Goal: Transaction & Acquisition: Purchase product/service

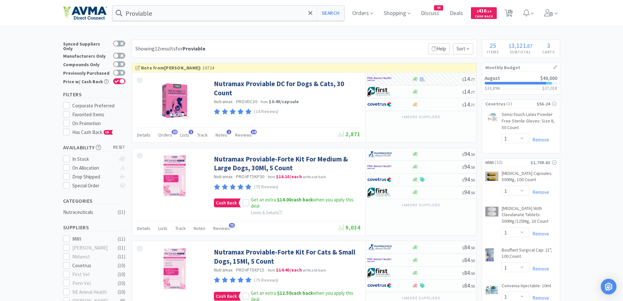
select select "1"
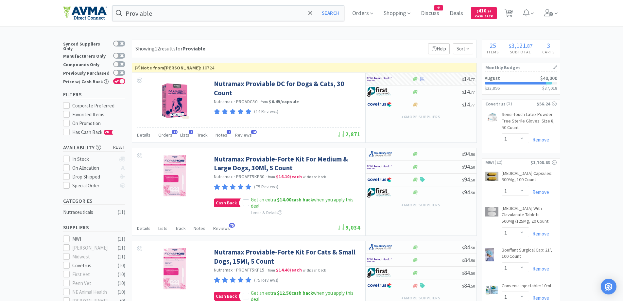
select select "1"
select select "50"
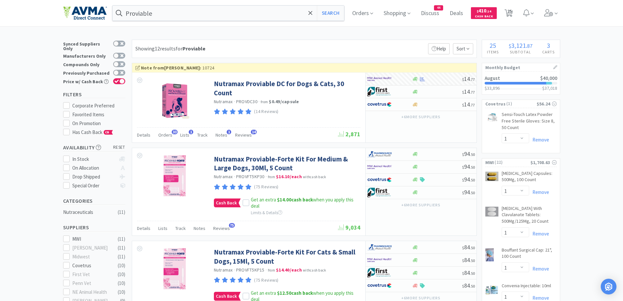
select select "1"
select select "10"
select select "1"
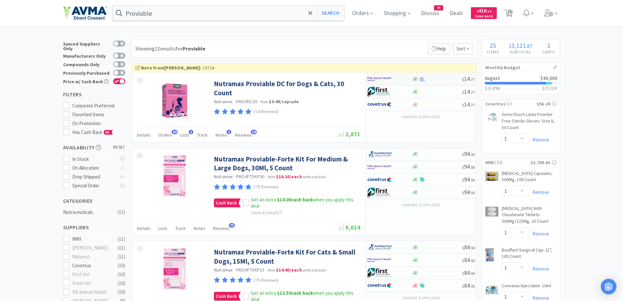
select select "2"
select select "3"
select select "1"
select select "5"
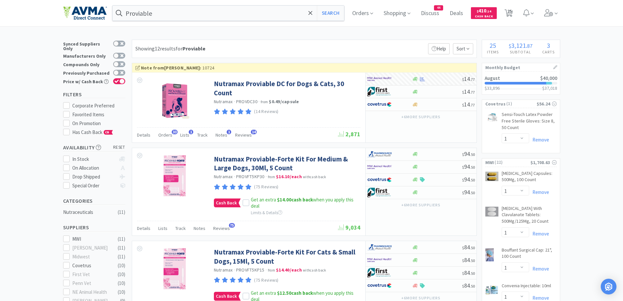
select select "1"
select select "2"
select select "10"
click at [175, 20] on input "Proviable" at bounding box center [229, 13] width 232 height 15
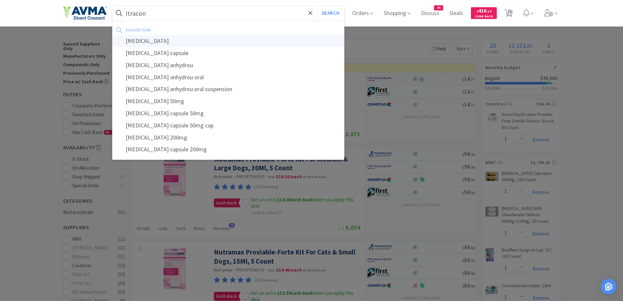
click at [147, 42] on div "[MEDICAL_DATA]" at bounding box center [229, 41] width 232 height 12
type input "[MEDICAL_DATA]"
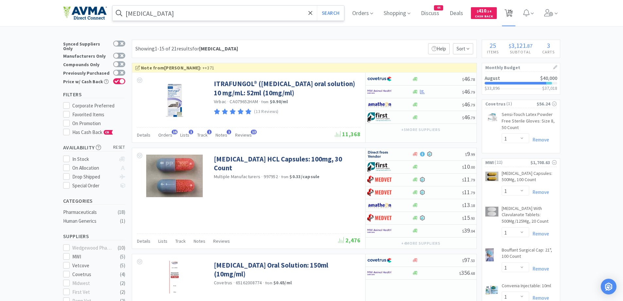
click at [513, 9] on icon at bounding box center [509, 12] width 8 height 7
select select "2"
select select "10"
select select "1"
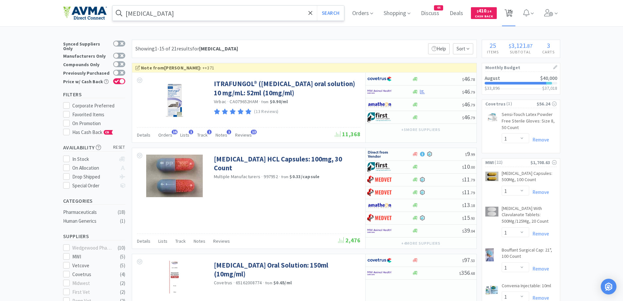
select select "1"
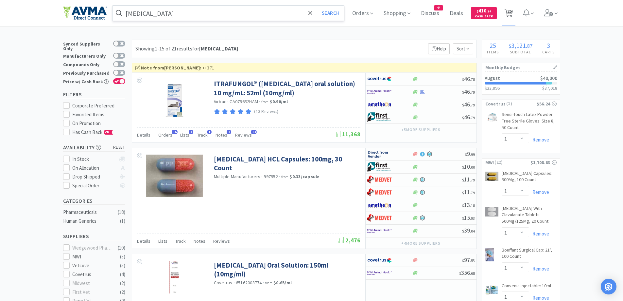
select select "1"
select select "50"
select select "1"
select select "10"
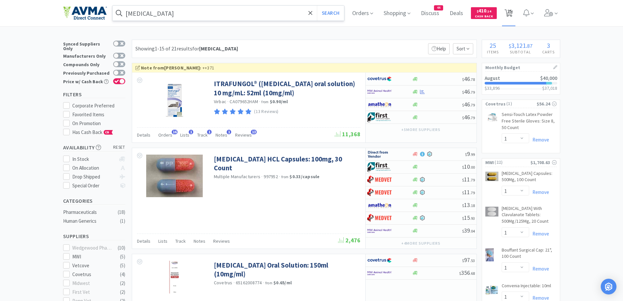
select select "1"
select select "2"
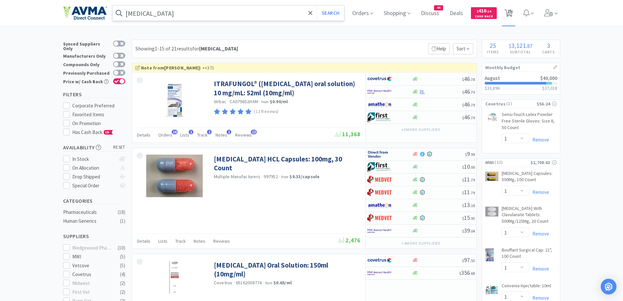
select select "3"
select select "1"
select select "5"
select select "1"
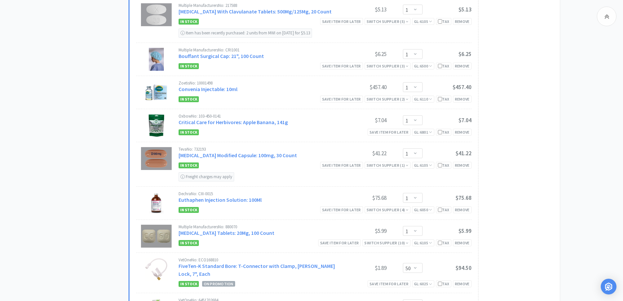
scroll to position [404, 0]
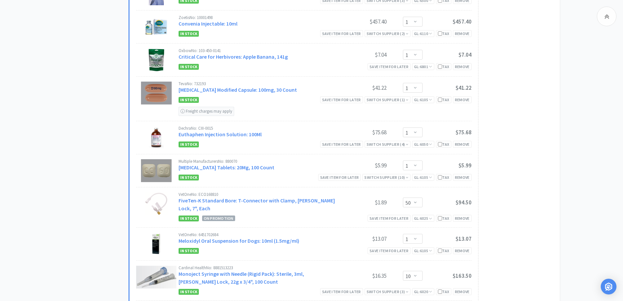
click at [578, 160] on div "All Carts 25 Items $ 3,121 . 87 Subtotal 3 Carts How It Works Monthly Budget Au…" at bounding box center [311, 242] width 623 height 1213
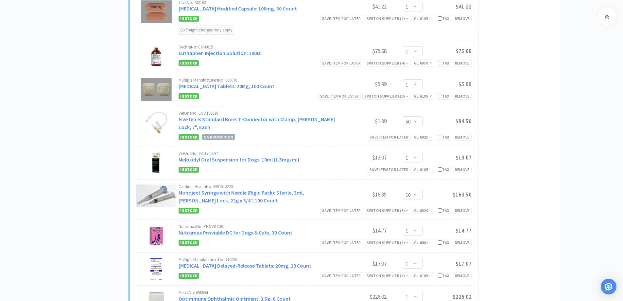
scroll to position [469, 0]
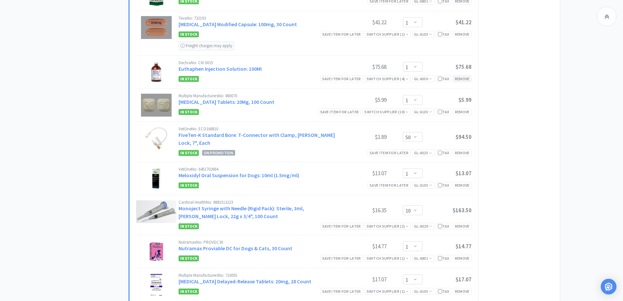
click at [462, 79] on div "Remove" at bounding box center [462, 78] width 19 height 7
select select "1"
select select "10"
select select "1"
select select "2"
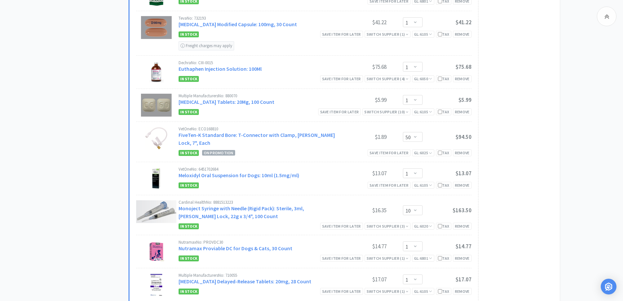
select select "3"
select select "1"
select select "5"
select select "1"
select select "50"
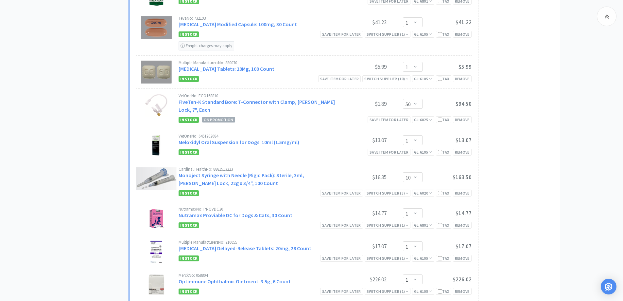
click at [539, 123] on div "Subtotal ( 21 item s ): $1,632.95 Proceed to Checkout or checkout at MWI" at bounding box center [515, 208] width 75 height 749
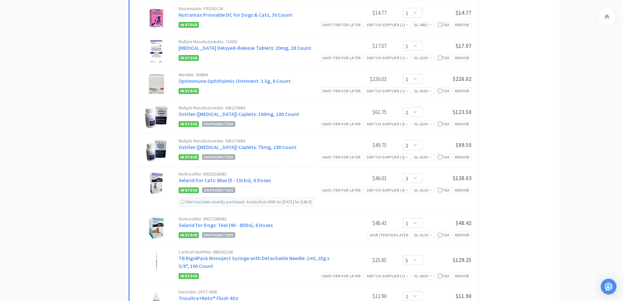
scroll to position [666, 0]
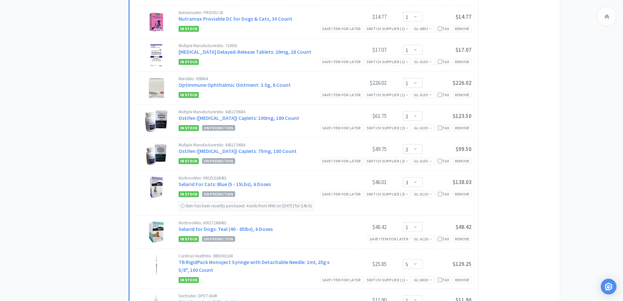
click at [523, 150] on div "Subtotal ( 21 item s ): $1,632.95 Proceed to Checkout or checkout at MWI" at bounding box center [515, 12] width 75 height 749
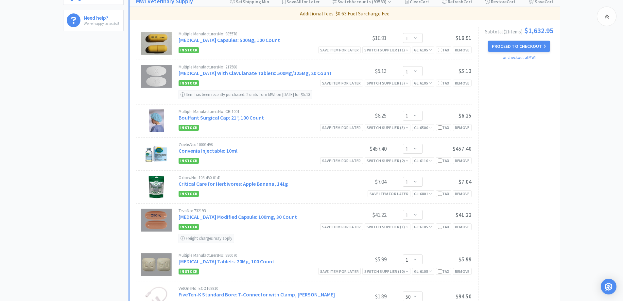
scroll to position [273, 0]
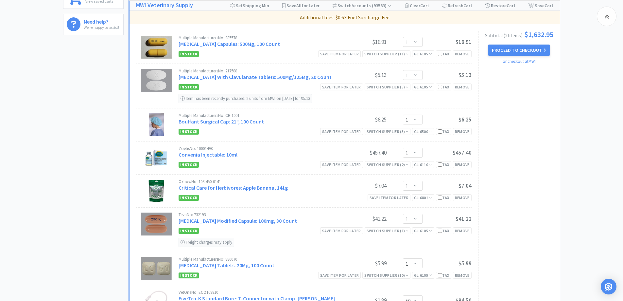
click at [403, 72] on select "Enter Quantity 1 2 3 4 5 6 7 8 9 10 11 12 13 14 15 16 17 18 19 20 Enter Quantity" at bounding box center [413, 75] width 20 height 10
click at [403, 70] on select "Enter Quantity 1 2 3 4 5 6 7 8 9 10 11 12 13 14 15 16 17 18 19 20 Enter Quantity" at bounding box center [413, 75] width 20 height 10
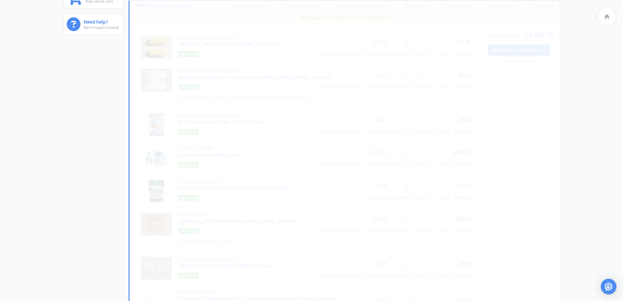
select select "2"
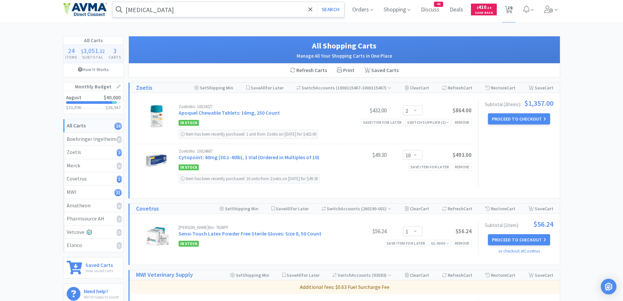
scroll to position [0, 0]
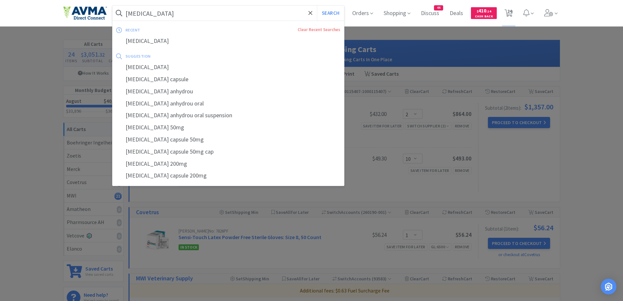
click at [171, 13] on input "[MEDICAL_DATA]" at bounding box center [229, 13] width 232 height 15
paste input "I"
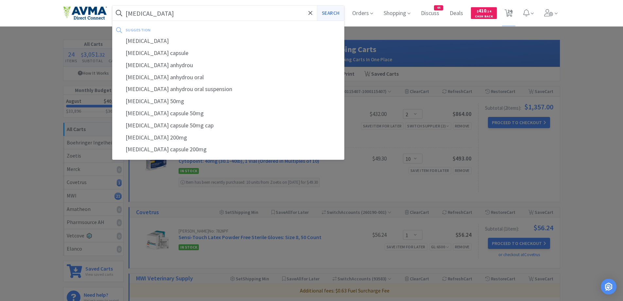
type input "[MEDICAL_DATA]"
click at [339, 11] on button "Search" at bounding box center [330, 13] width 27 height 15
select select "1"
select select "2"
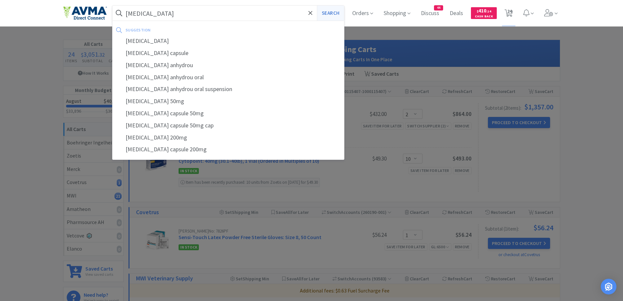
select select "1"
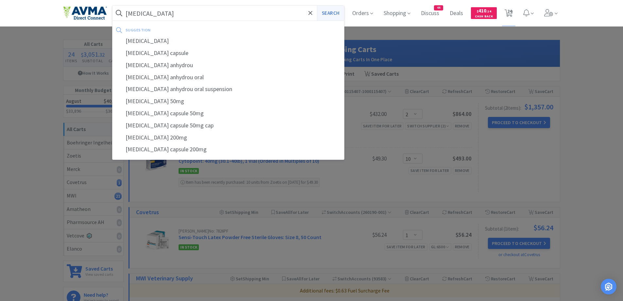
select select "50"
select select "1"
select select "10"
select select "1"
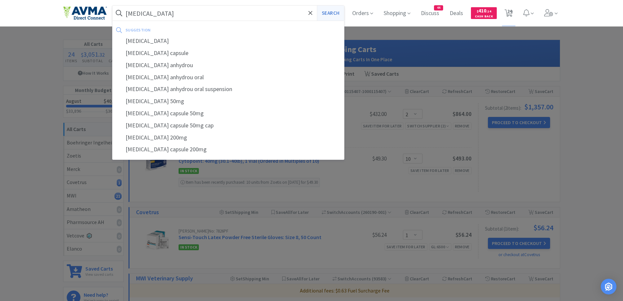
select select "1"
select select "2"
select select "3"
select select "1"
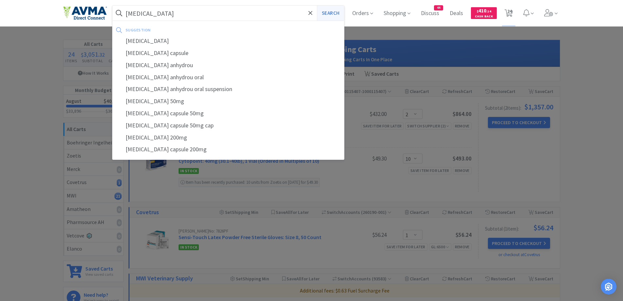
select select "5"
select select "1"
select select "2"
select select "10"
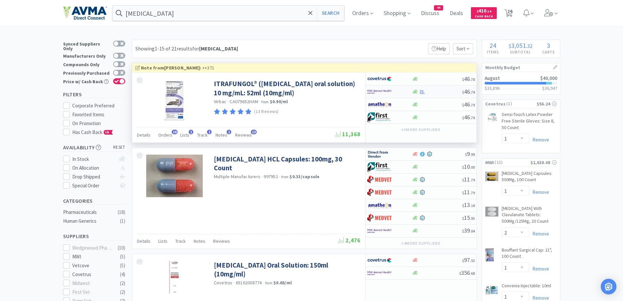
click at [402, 92] on div at bounding box center [386, 91] width 36 height 11
select select "1"
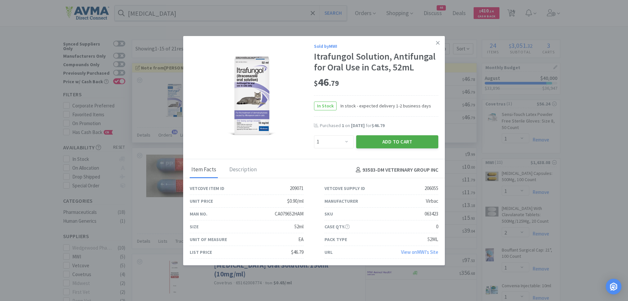
click at [367, 141] on button "Add to Cart" at bounding box center [397, 141] width 82 height 13
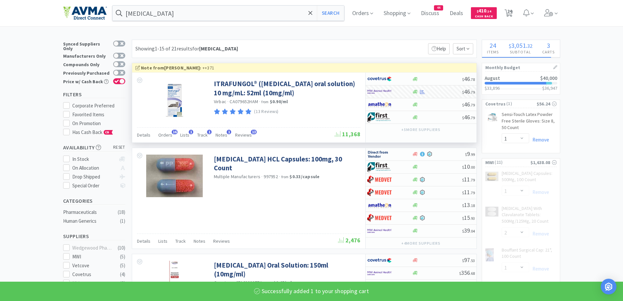
select select "1"
select select "10"
select select "1"
select select "2"
select select "3"
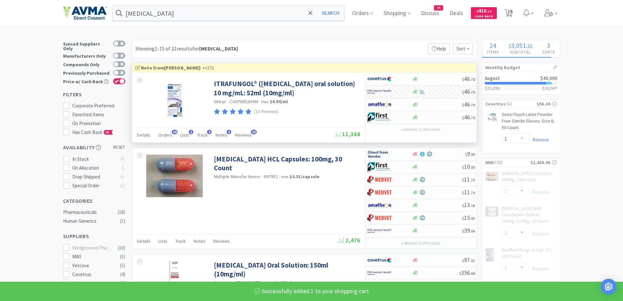
select select "1"
select select "5"
select select "1"
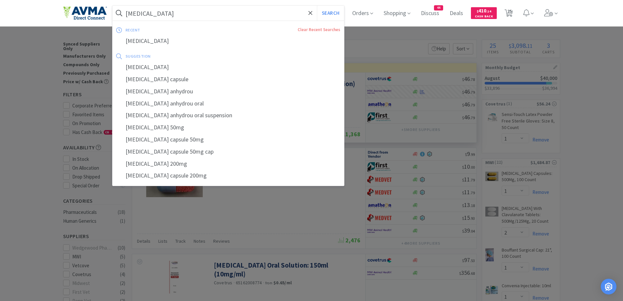
click at [258, 18] on input "[MEDICAL_DATA]" at bounding box center [229, 13] width 232 height 15
paste input "Animax"
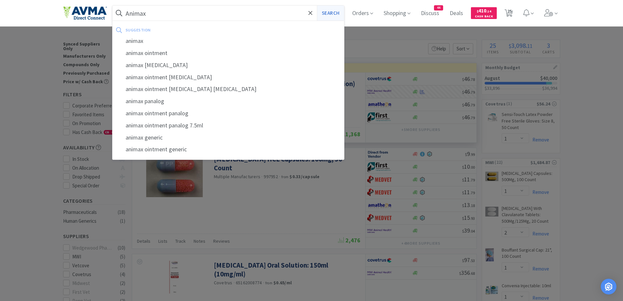
type input "Animax"
click at [336, 10] on button "Search" at bounding box center [330, 13] width 27 height 15
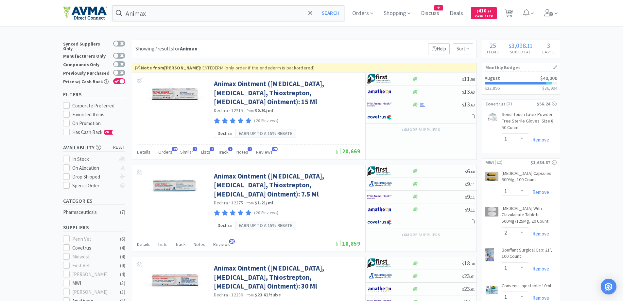
click at [329, 44] on div "Showing 7 results for Animax Filters Help Sort" at bounding box center [304, 49] width 345 height 18
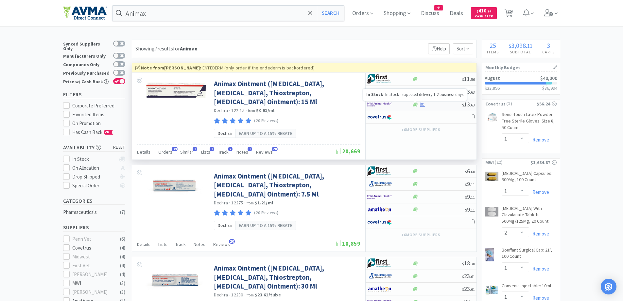
click at [414, 105] on icon at bounding box center [415, 104] width 5 height 4
select select "1"
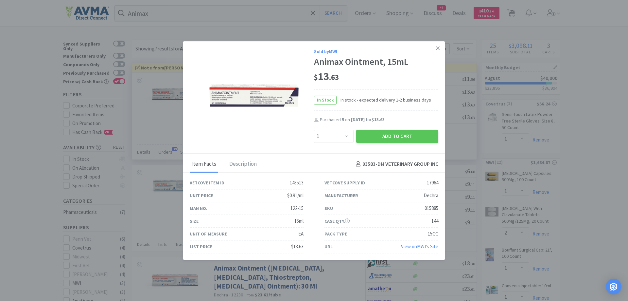
click at [391, 144] on div "Sold by MWI Animax Ointment, 15mL $ 13 . 63 In Stock In stock - expected delive…" at bounding box center [314, 97] width 262 height 112
click at [398, 133] on button "Add to Cart" at bounding box center [397, 136] width 82 height 13
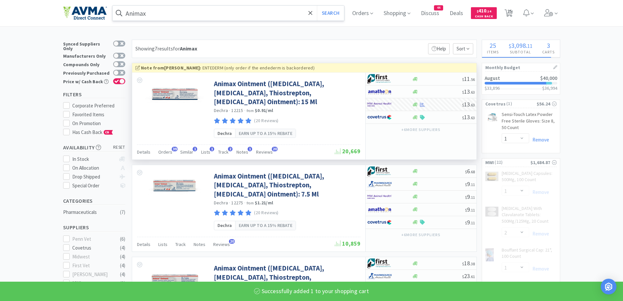
select select "1"
select select "10"
select select "1"
select select "2"
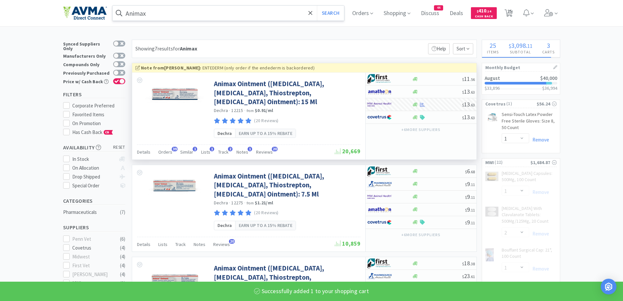
select select "3"
select select "1"
select select "5"
select select "50"
select select "1"
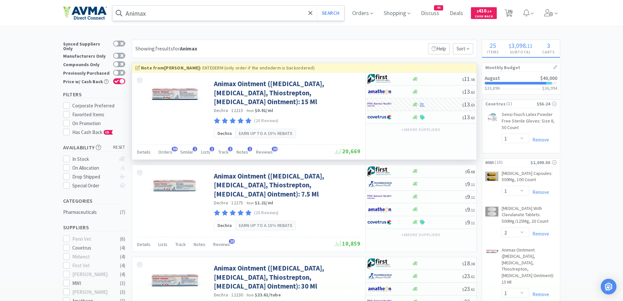
click at [201, 18] on input "Animax" at bounding box center [229, 13] width 232 height 15
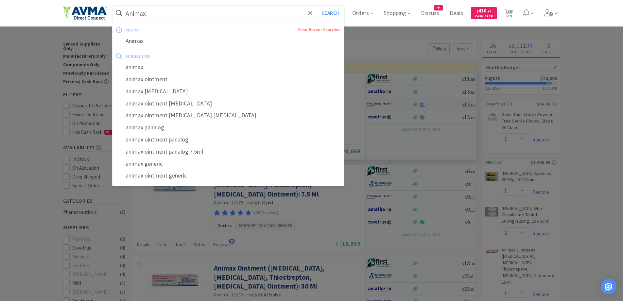
paste input "CET Oral Hygiene Kit"
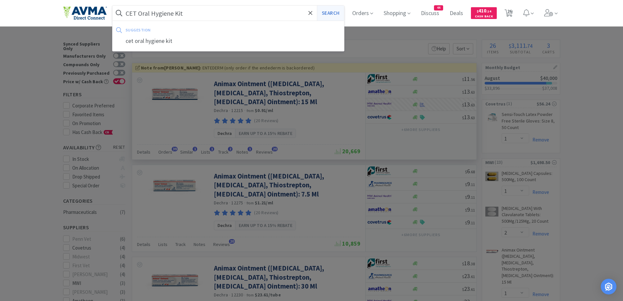
type input "CET Oral Hygiene Kit"
click at [338, 9] on button "Search" at bounding box center [330, 13] width 27 height 15
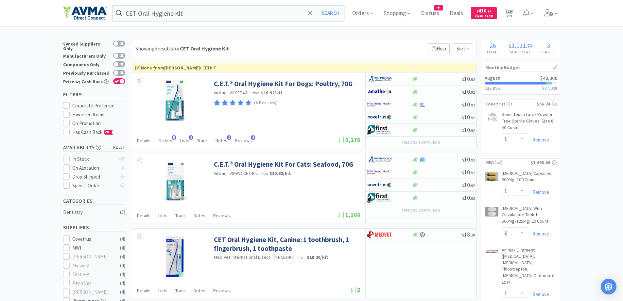
click at [234, 45] on div "Showing 5 results for CET Oral Hygiene Kit Filters Help Sort" at bounding box center [304, 49] width 345 height 18
click at [369, 49] on div "Showing 5 results for CET Oral Hygiene Kit Filters Help Sort" at bounding box center [304, 49] width 345 height 18
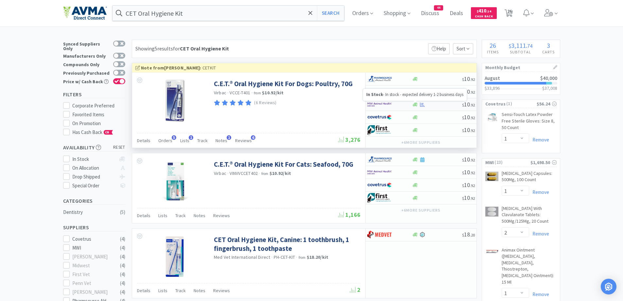
click at [417, 106] on icon at bounding box center [415, 104] width 5 height 5
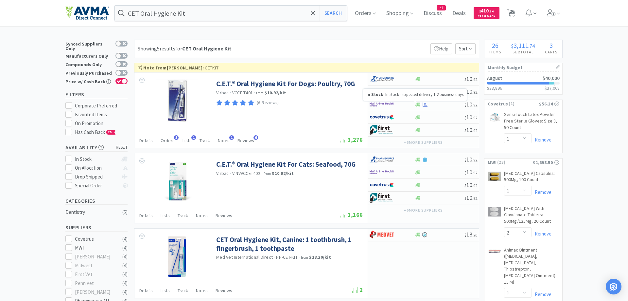
select select "1"
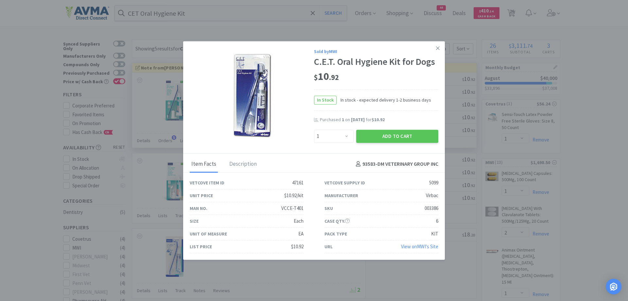
click at [388, 129] on div "Add to Cart" at bounding box center [397, 136] width 85 height 16
click at [385, 138] on button "Add to Cart" at bounding box center [397, 136] width 82 height 13
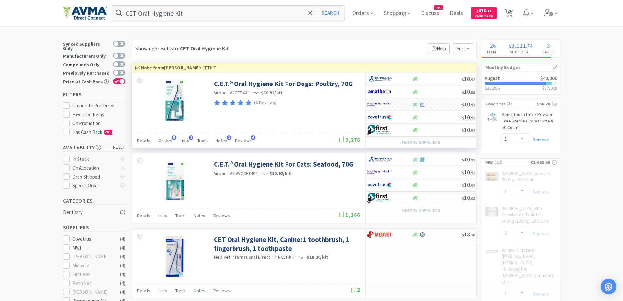
select select "1"
select select "10"
select select "1"
select select "2"
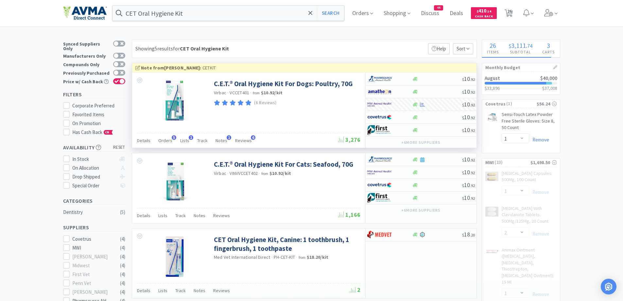
select select "3"
select select "1"
select select "5"
select select "50"
select select "1"
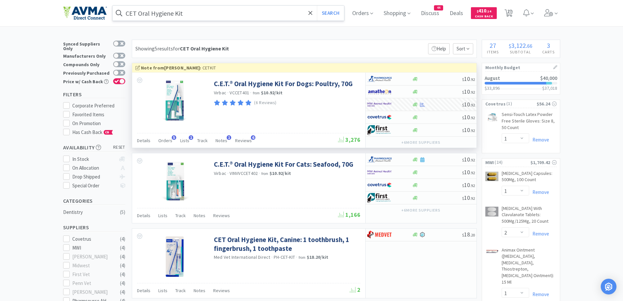
click at [235, 10] on input "CET Oral Hygiene Kit" at bounding box center [229, 13] width 232 height 15
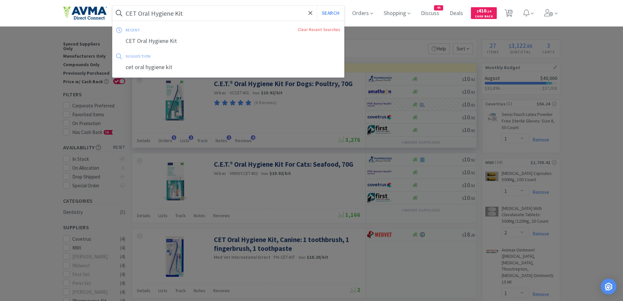
paste input "K Shampoo 16oz"
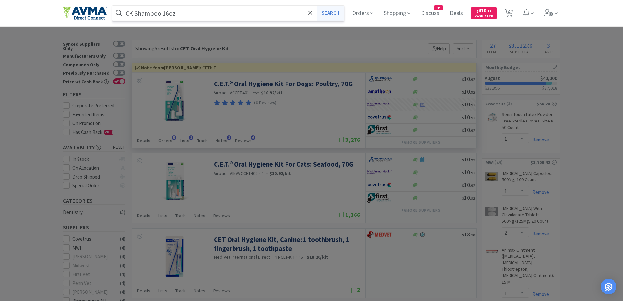
type input "CK Shampoo 16oz"
click at [338, 16] on button "Search" at bounding box center [330, 13] width 27 height 15
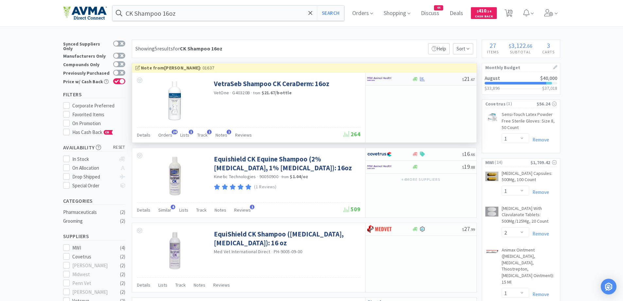
click at [429, 82] on div "$ 21 . 67" at bounding box center [421, 79] width 111 height 13
select select "1"
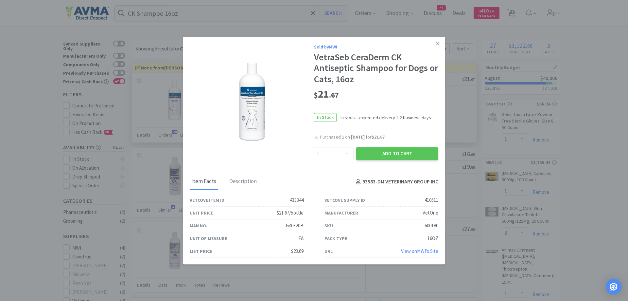
click at [390, 166] on div "Sold by MWI VetraSeb CeraDerm CK Antiseptic Shampoo for Dogs or Cats, 16oz $ 21…" at bounding box center [314, 104] width 262 height 134
click at [390, 161] on div "Add to Cart" at bounding box center [397, 154] width 85 height 16
click at [395, 156] on button "Add to Cart" at bounding box center [397, 153] width 82 height 13
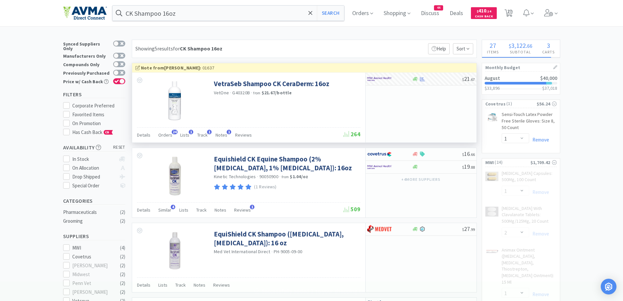
select select "1"
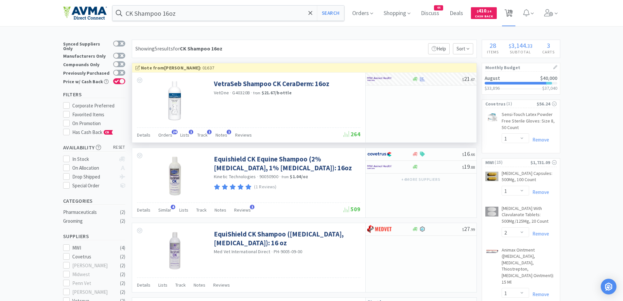
click at [516, 21] on span "28" at bounding box center [508, 13] width 13 height 26
select select "2"
select select "10"
select select "1"
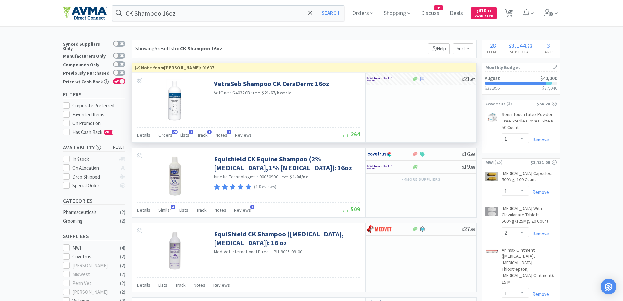
select select "2"
select select "1"
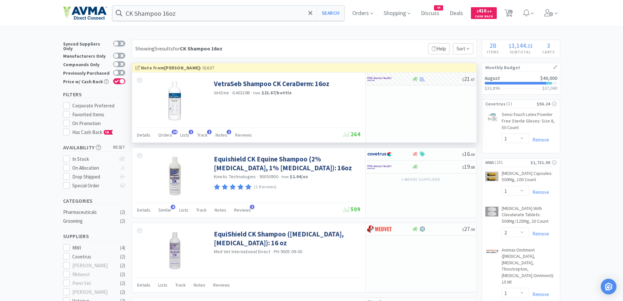
select select "1"
select select "50"
select select "1"
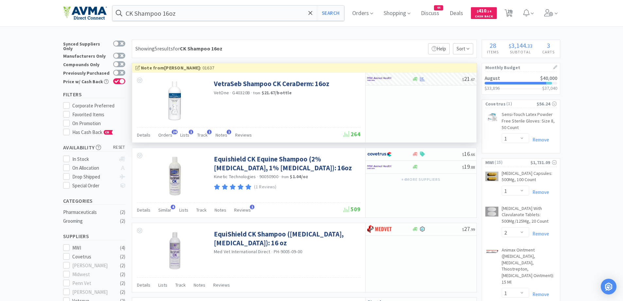
select select "1"
select select "10"
select select "1"
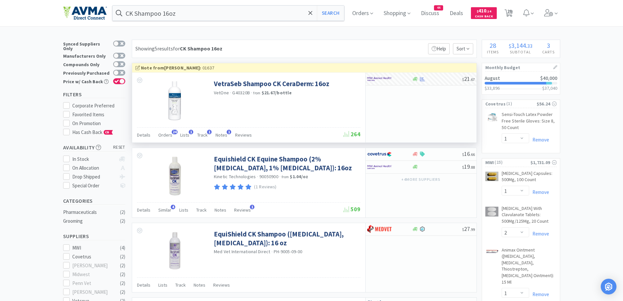
select select "2"
select select "3"
select select "1"
select select "5"
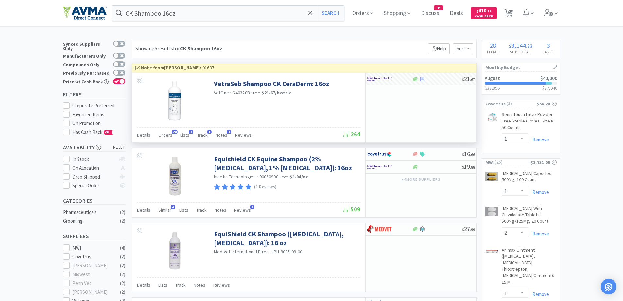
select select "1"
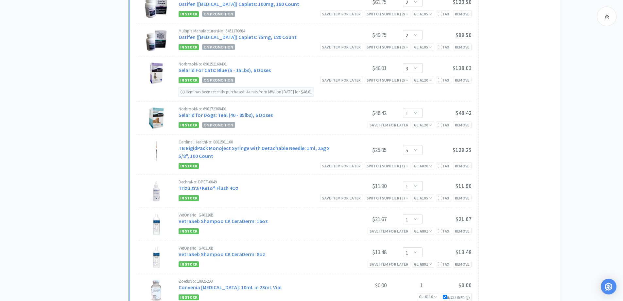
scroll to position [851, 0]
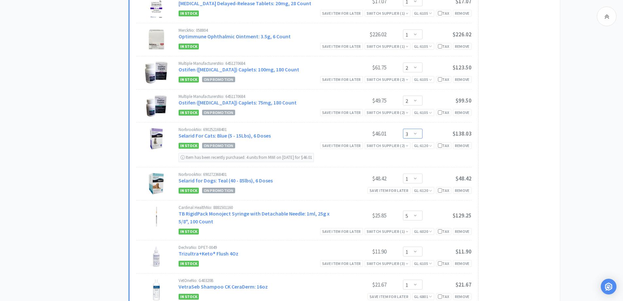
click at [418, 129] on select "Enter Quantity 1 2 3 4 5 6 7 8 9 10 11 12 13 14 15 16 17 18 19 20 Enter Quantity" at bounding box center [413, 134] width 20 height 10
click at [403, 129] on select "Enter Quantity 1 2 3 4 5 6 7 8 9 10 11 12 13 14 15 16 17 18 19 20 Enter Quantity" at bounding box center [413, 134] width 20 height 10
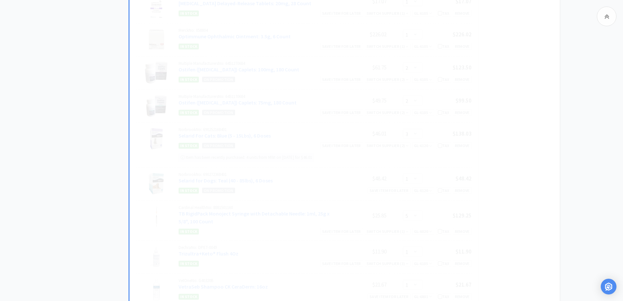
select select "4"
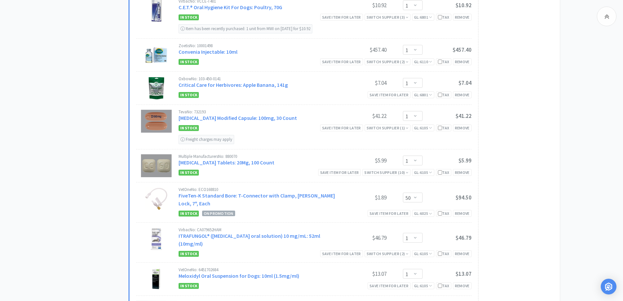
scroll to position [458, 0]
